Goal: Communication & Community: Answer question/provide support

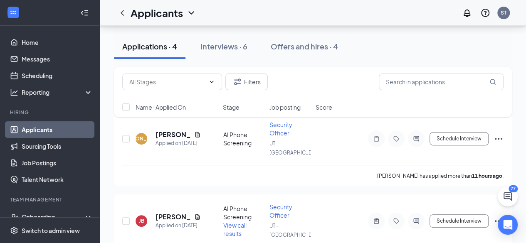
scroll to position [53, 0]
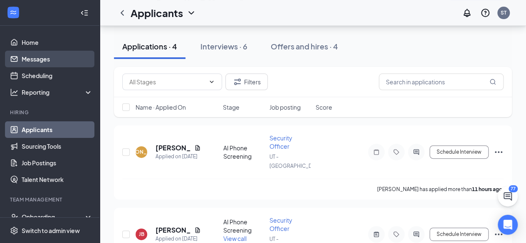
click at [57, 62] on link "Messages" at bounding box center [57, 59] width 71 height 17
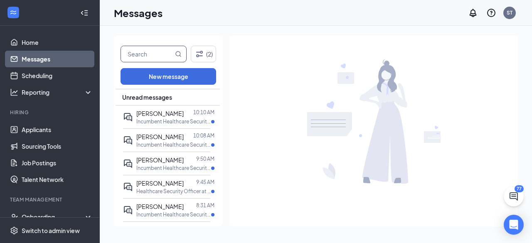
click at [157, 58] on input "text" at bounding box center [147, 54] width 52 height 16
type input "[PERSON_NAME]"
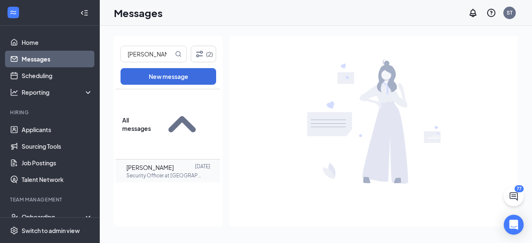
click at [174, 163] on div at bounding box center [184, 167] width 21 height 9
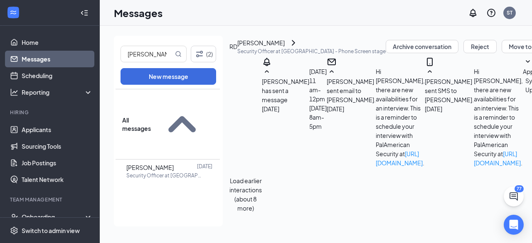
scroll to position [379, 0]
click at [53, 55] on link "Messages" at bounding box center [57, 59] width 71 height 17
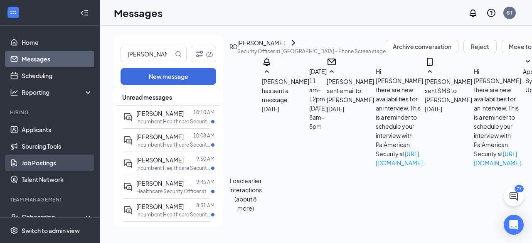
drag, startPoint x: 47, startPoint y: 163, endPoint x: 50, endPoint y: 157, distance: 6.3
click at [47, 163] on link "Job Postings" at bounding box center [57, 163] width 71 height 17
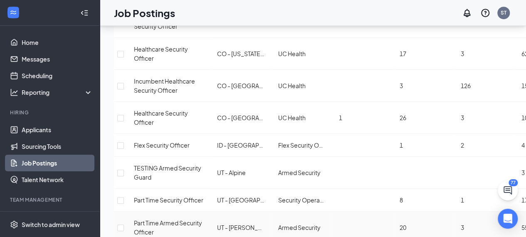
scroll to position [318, 0]
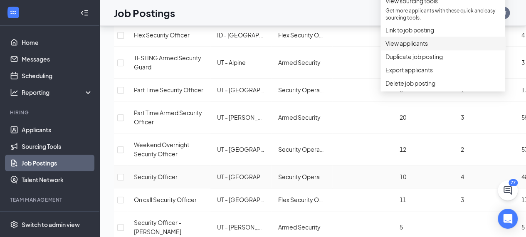
click at [415, 47] on span "View applicants" at bounding box center [406, 43] width 42 height 7
